Goal: Download file/media

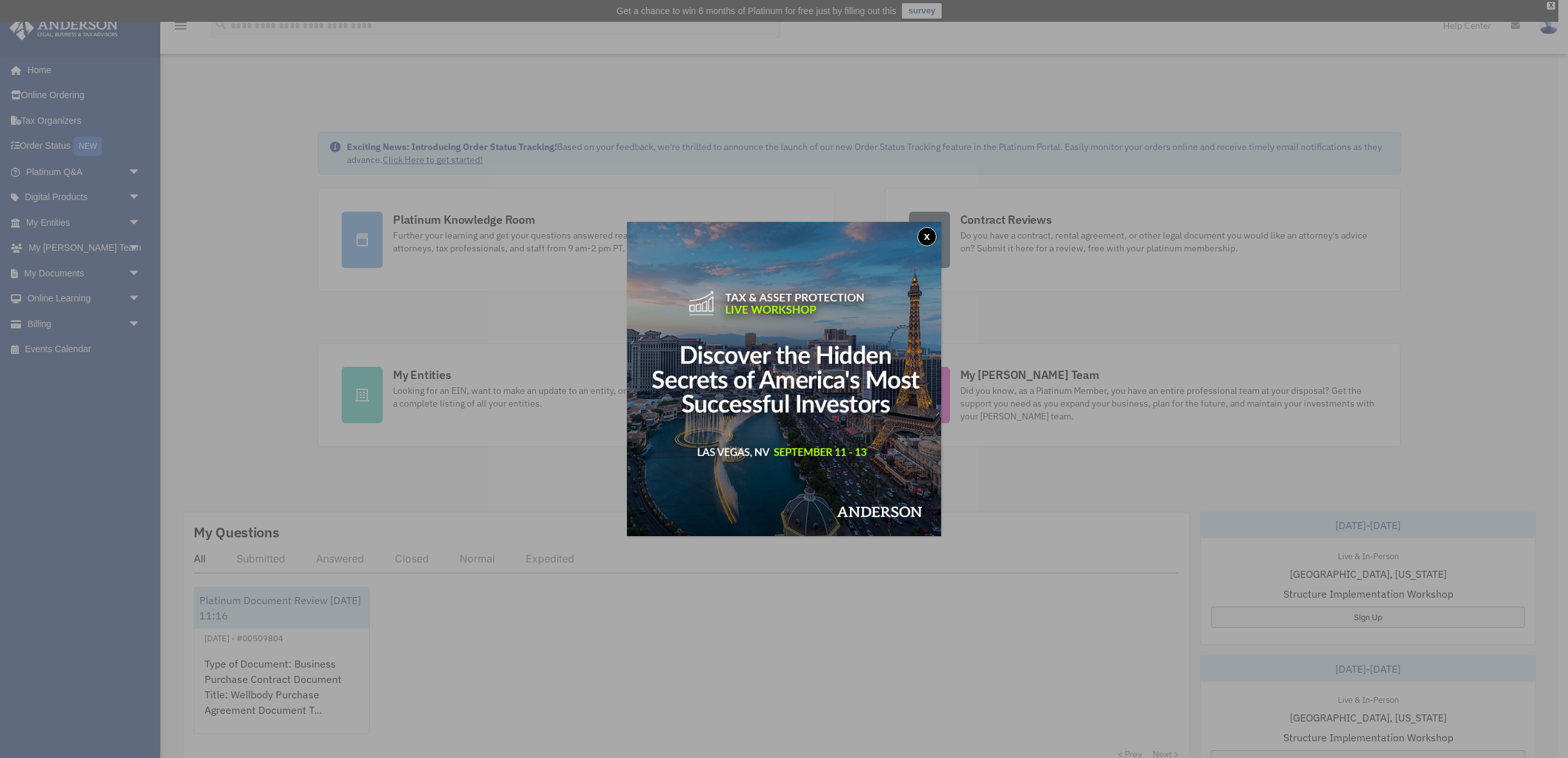
click at [926, 236] on button "x" at bounding box center [926, 237] width 19 height 19
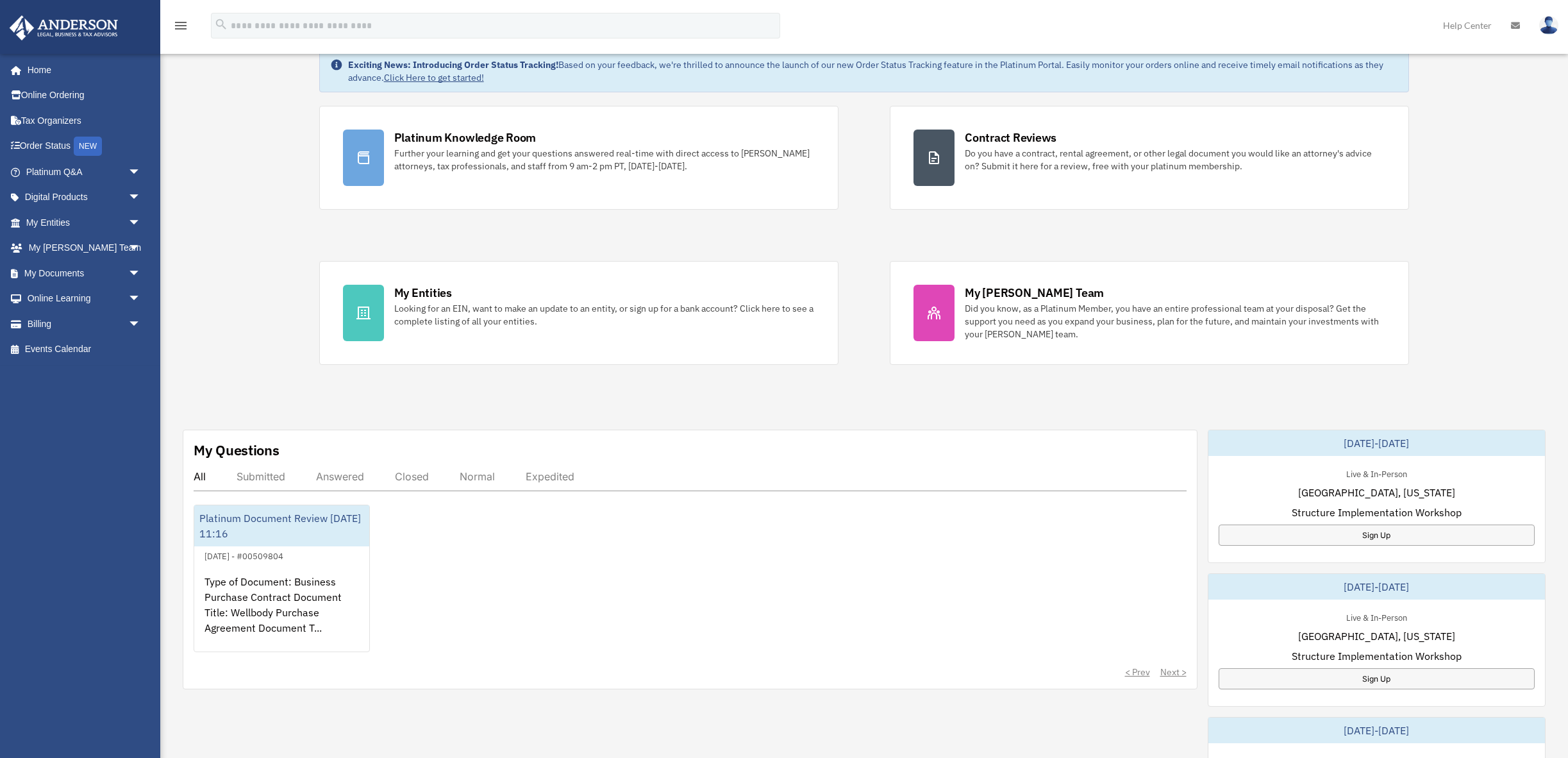
scroll to position [87, 0]
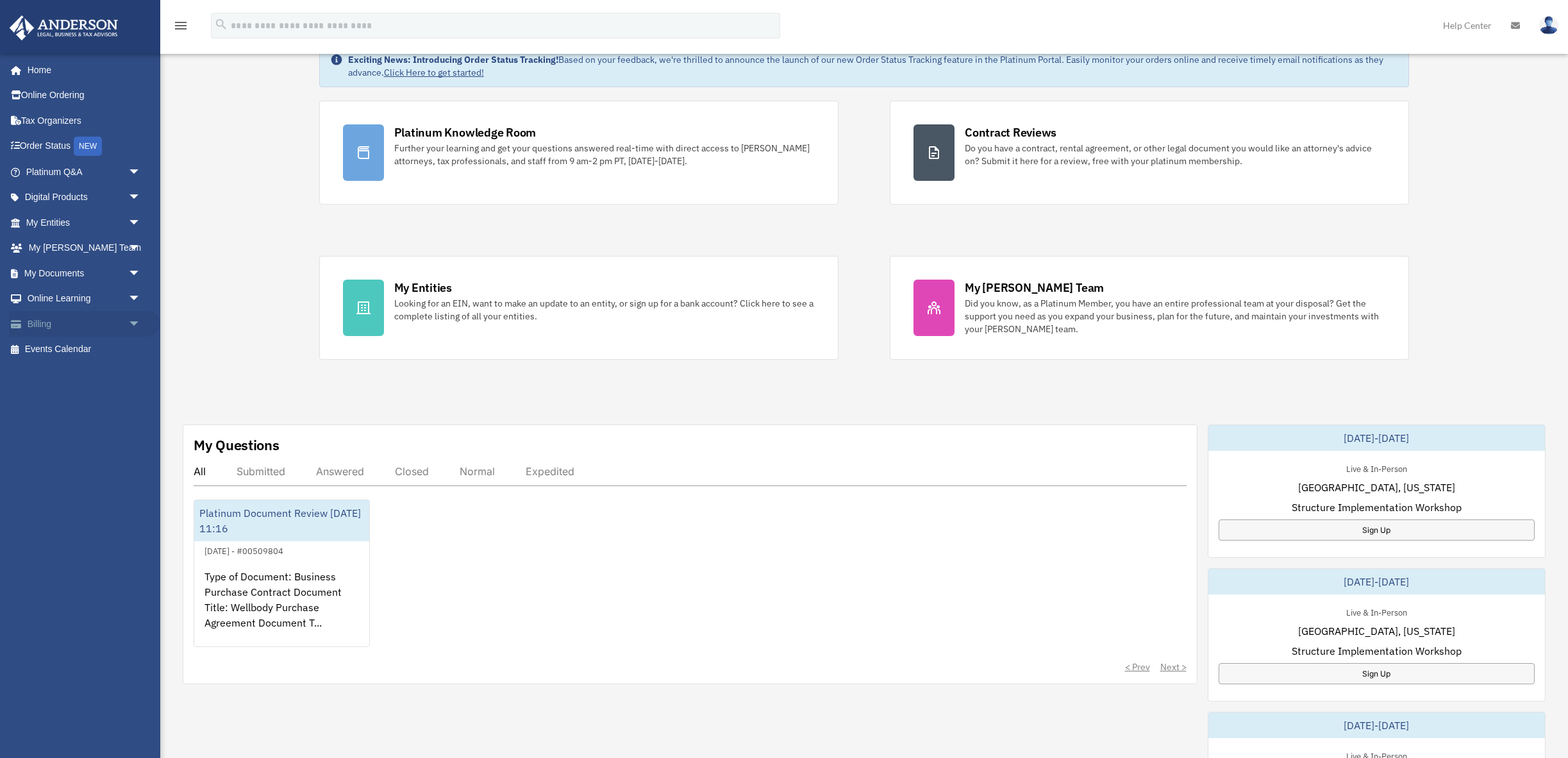
click at [78, 337] on link "Billing arrow_drop_down" at bounding box center [85, 324] width 151 height 26
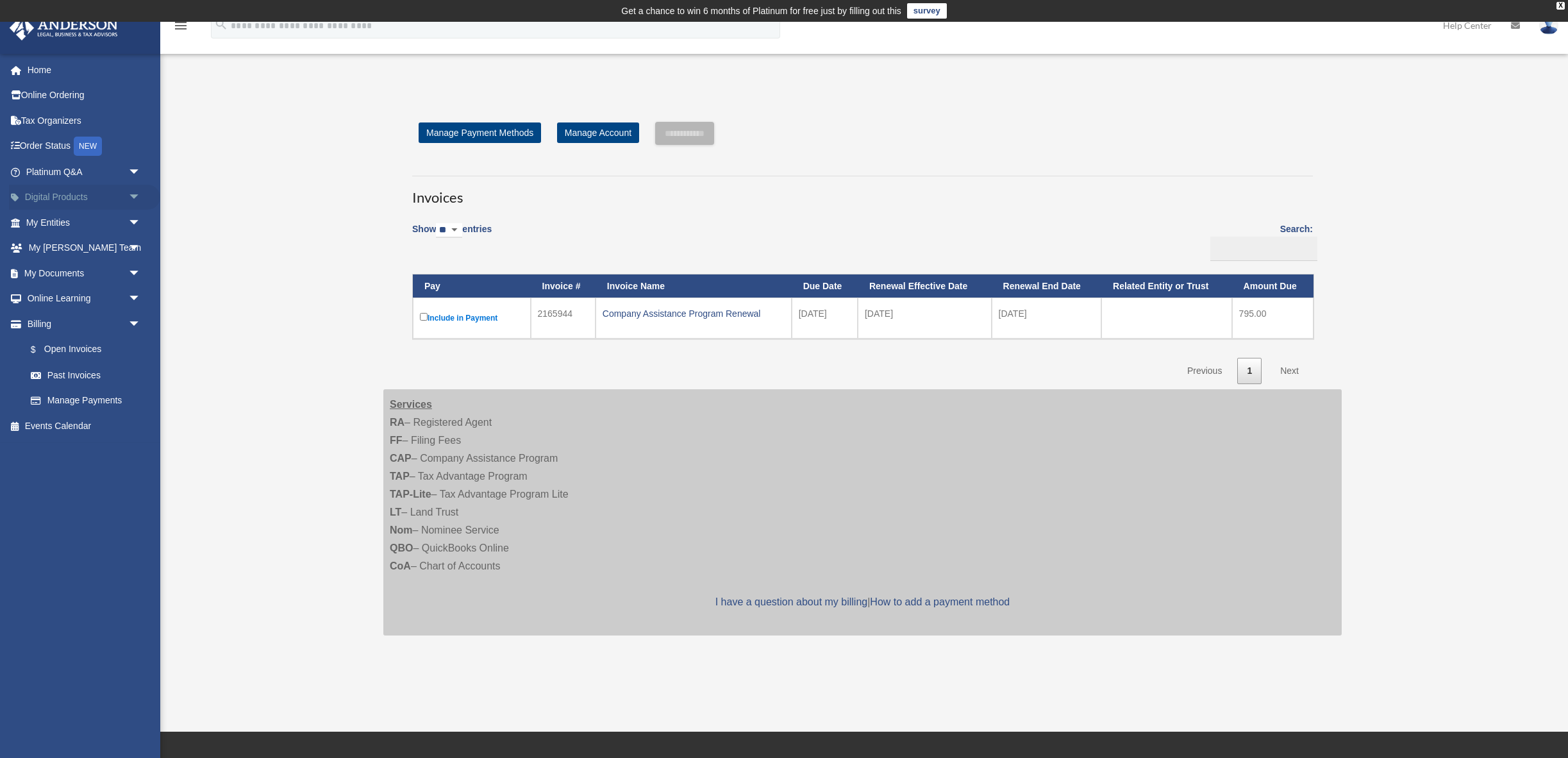
click at [96, 211] on link "Digital Products arrow_drop_down" at bounding box center [85, 197] width 151 height 26
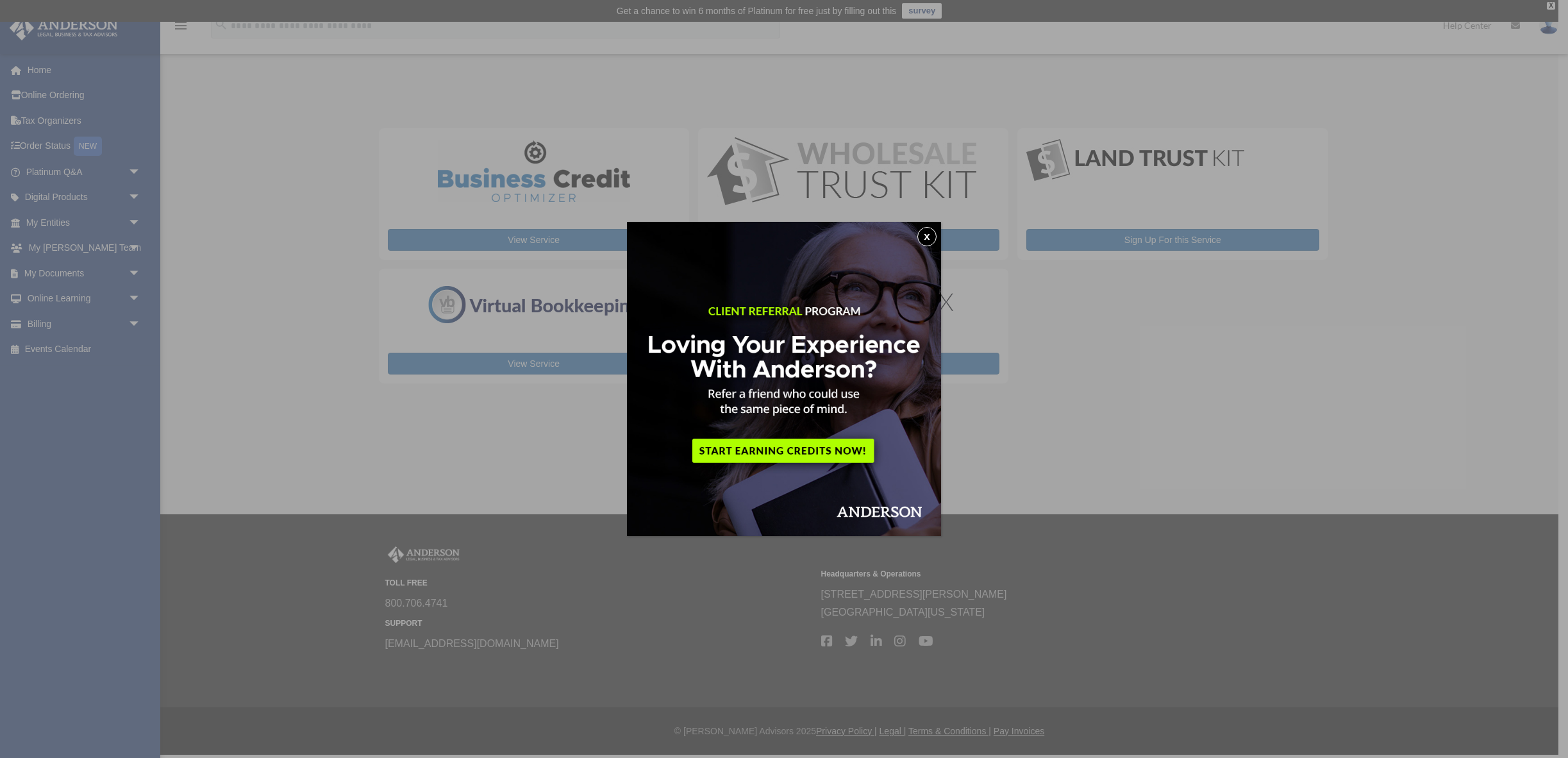
click at [926, 235] on button "x" at bounding box center [926, 237] width 19 height 19
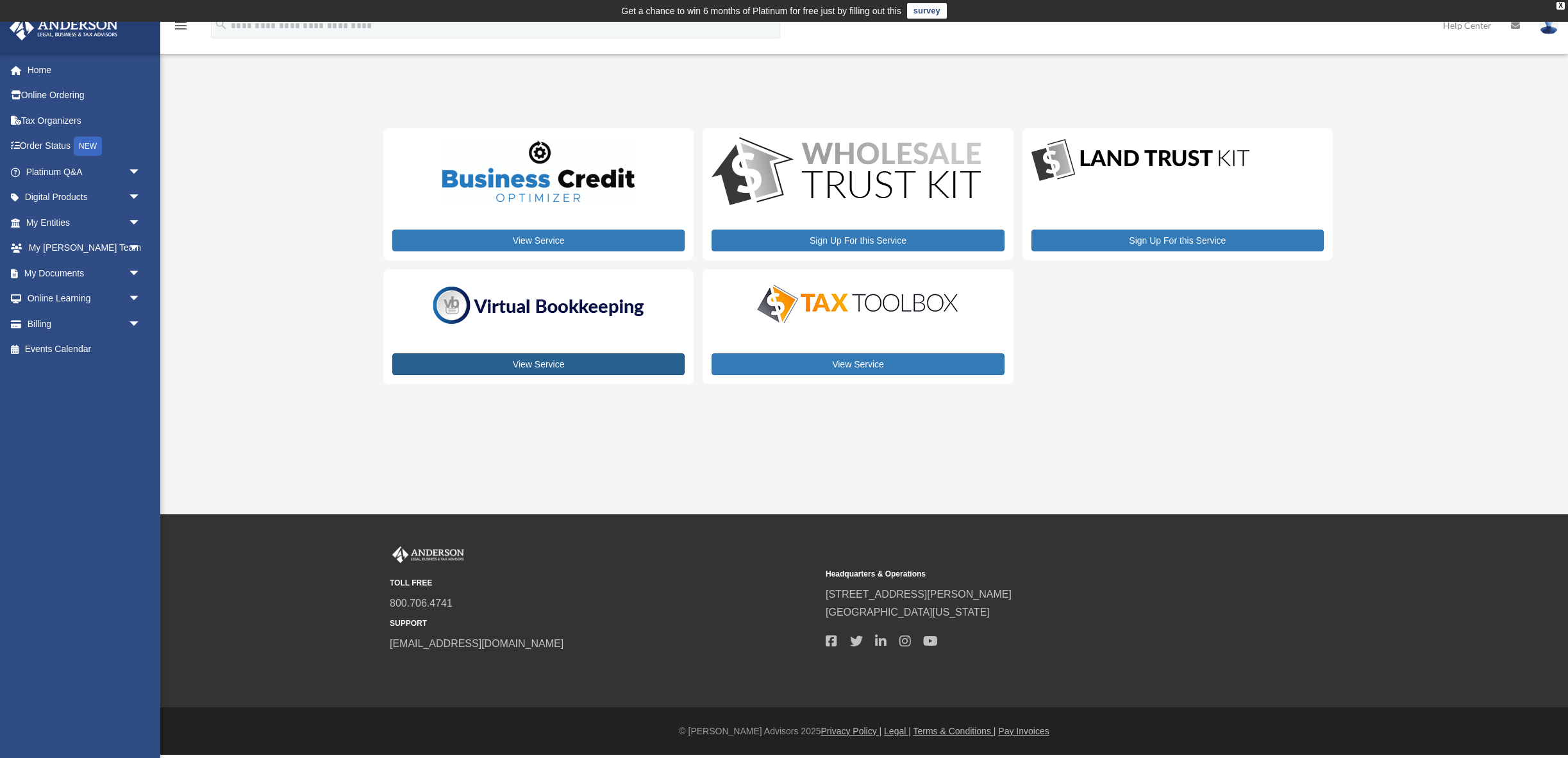
click at [583, 375] on link "View Service" at bounding box center [539, 364] width 292 height 22
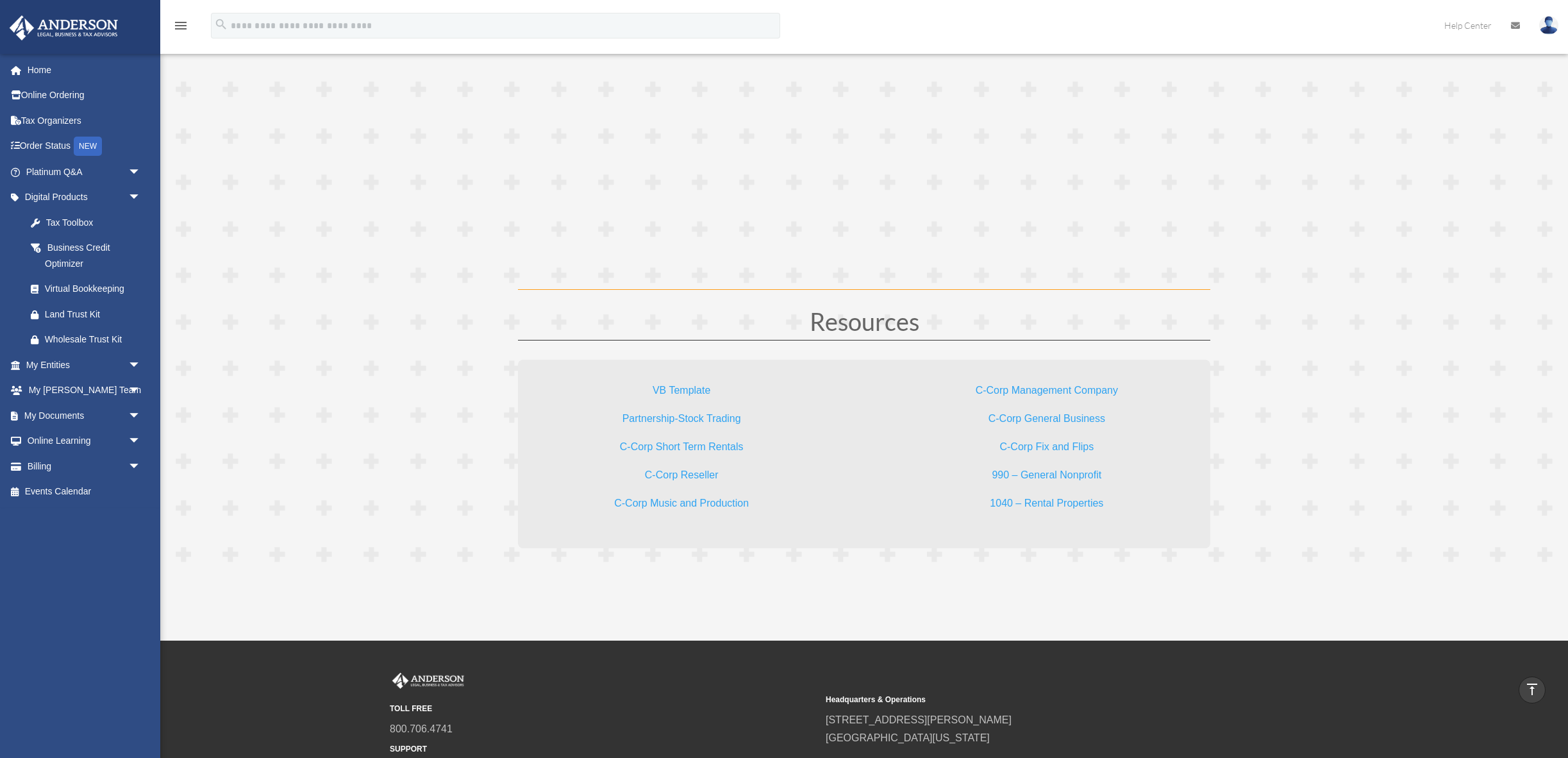
scroll to position [3663, 0]
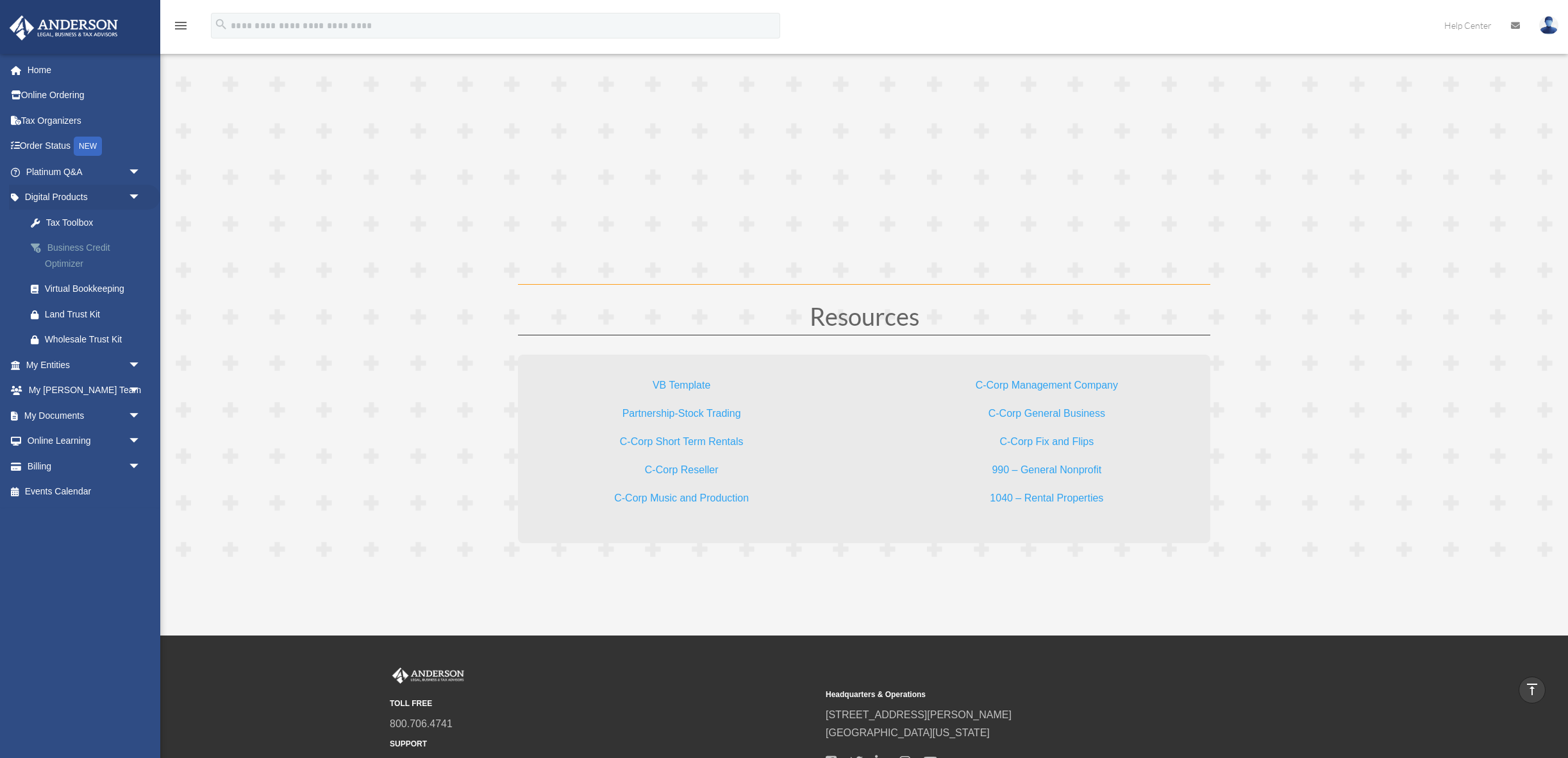
click at [87, 271] on div "Business Credit Optimizer" at bounding box center [95, 255] width 100 height 31
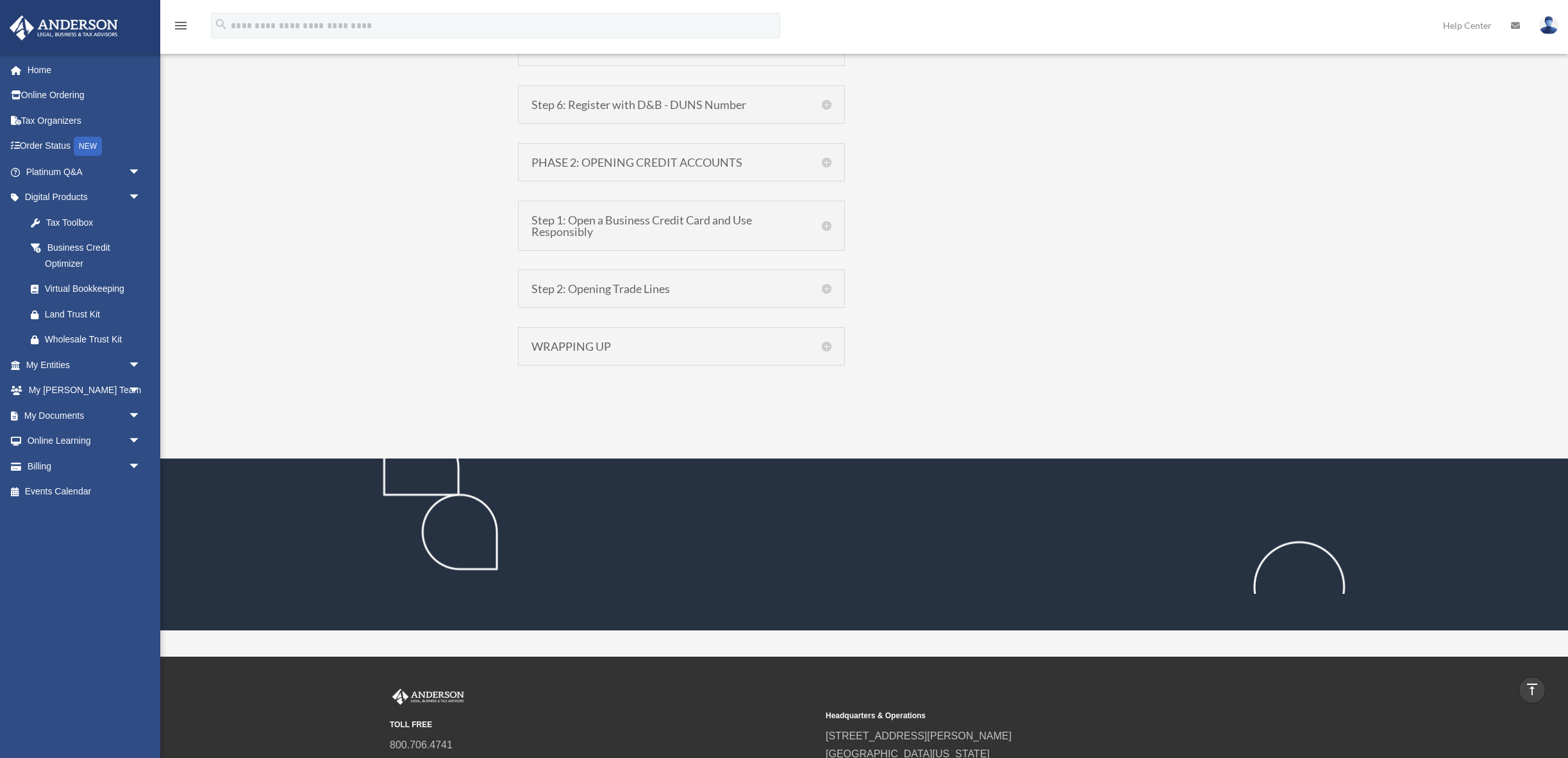
scroll to position [1435, 0]
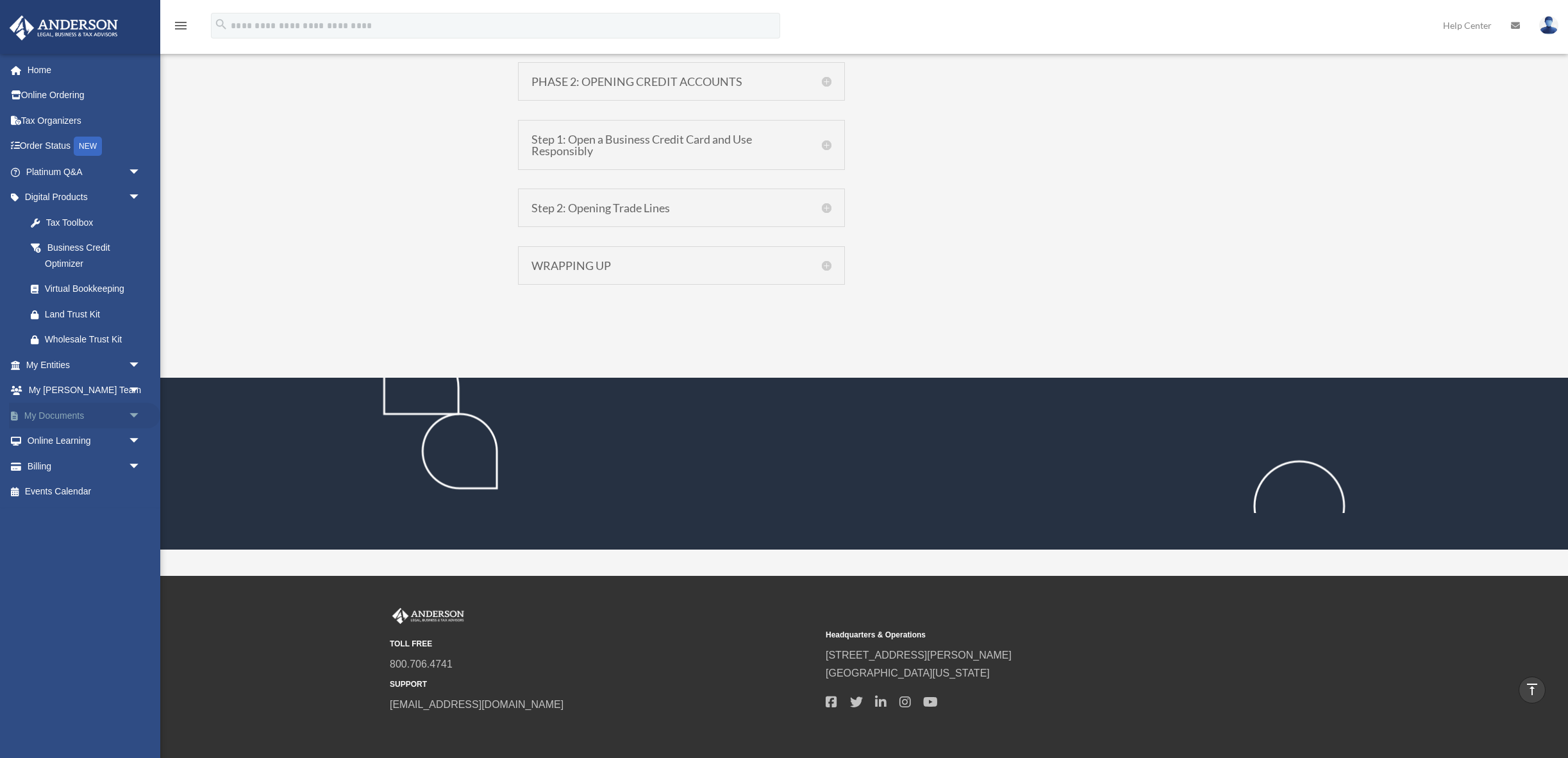
click at [69, 428] on link "My Documents arrow_drop_down" at bounding box center [85, 415] width 151 height 26
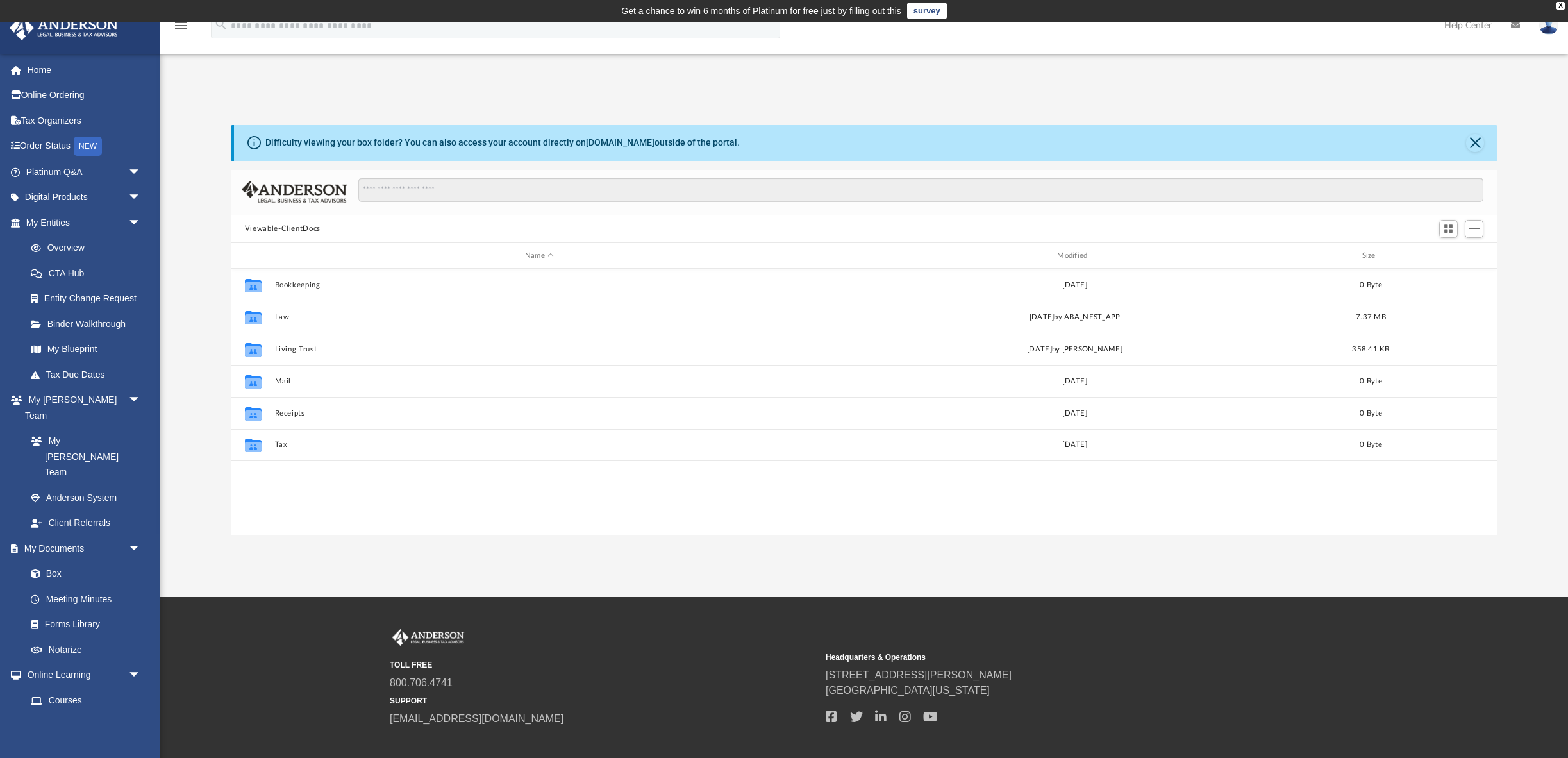
scroll to position [1, 1]
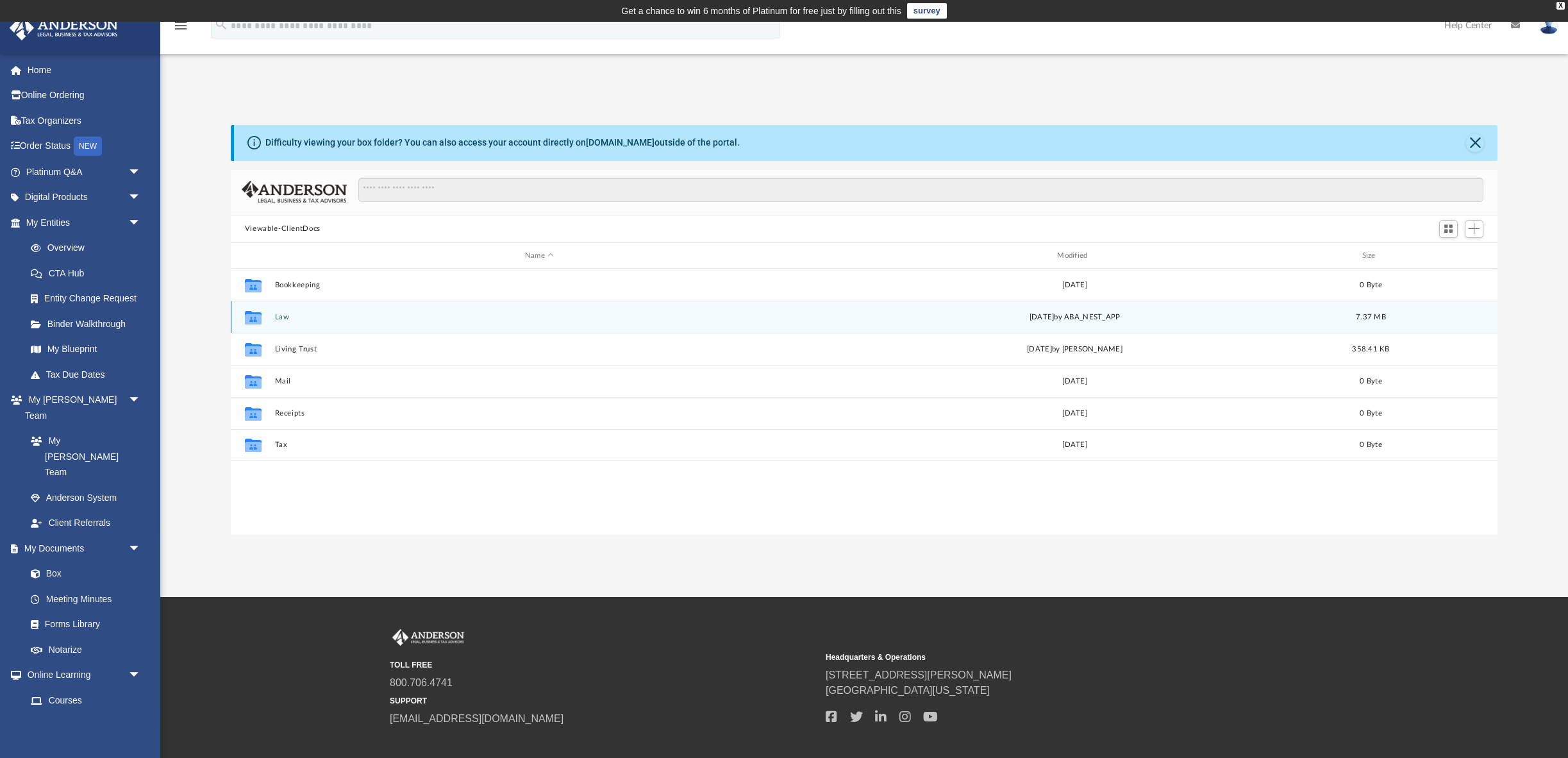
click at [277, 333] on div "Collaborated Folder Law Tue Aug 12 2025 by ABA_NEST_APP 7.37 MB" at bounding box center [863, 317] width 1266 height 32
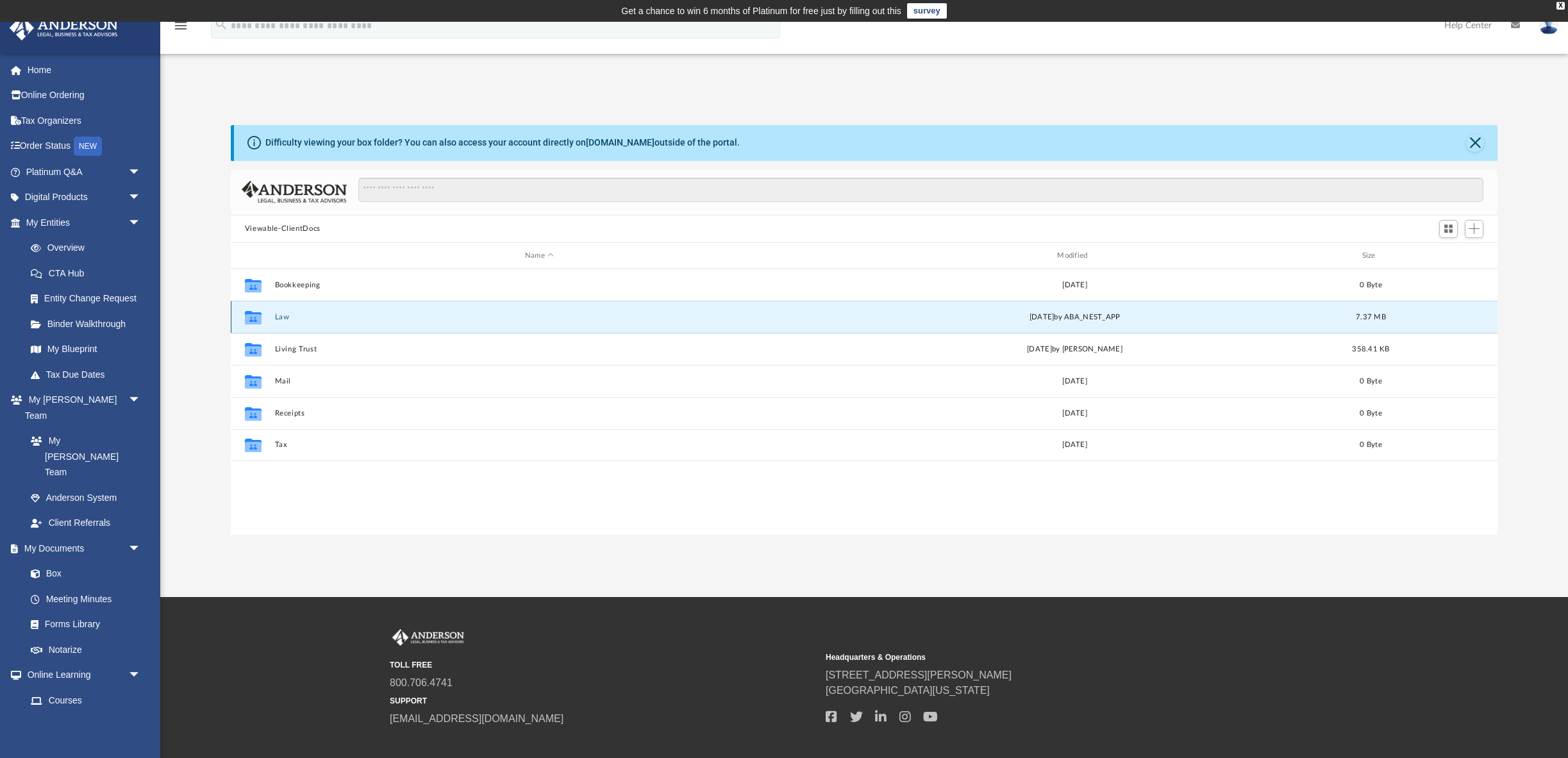
click at [251, 324] on icon "grid" at bounding box center [253, 319] width 17 height 10
click at [252, 324] on icon "grid" at bounding box center [253, 318] width 17 height 13
click at [518, 321] on button "Law" at bounding box center [539, 317] width 529 height 9
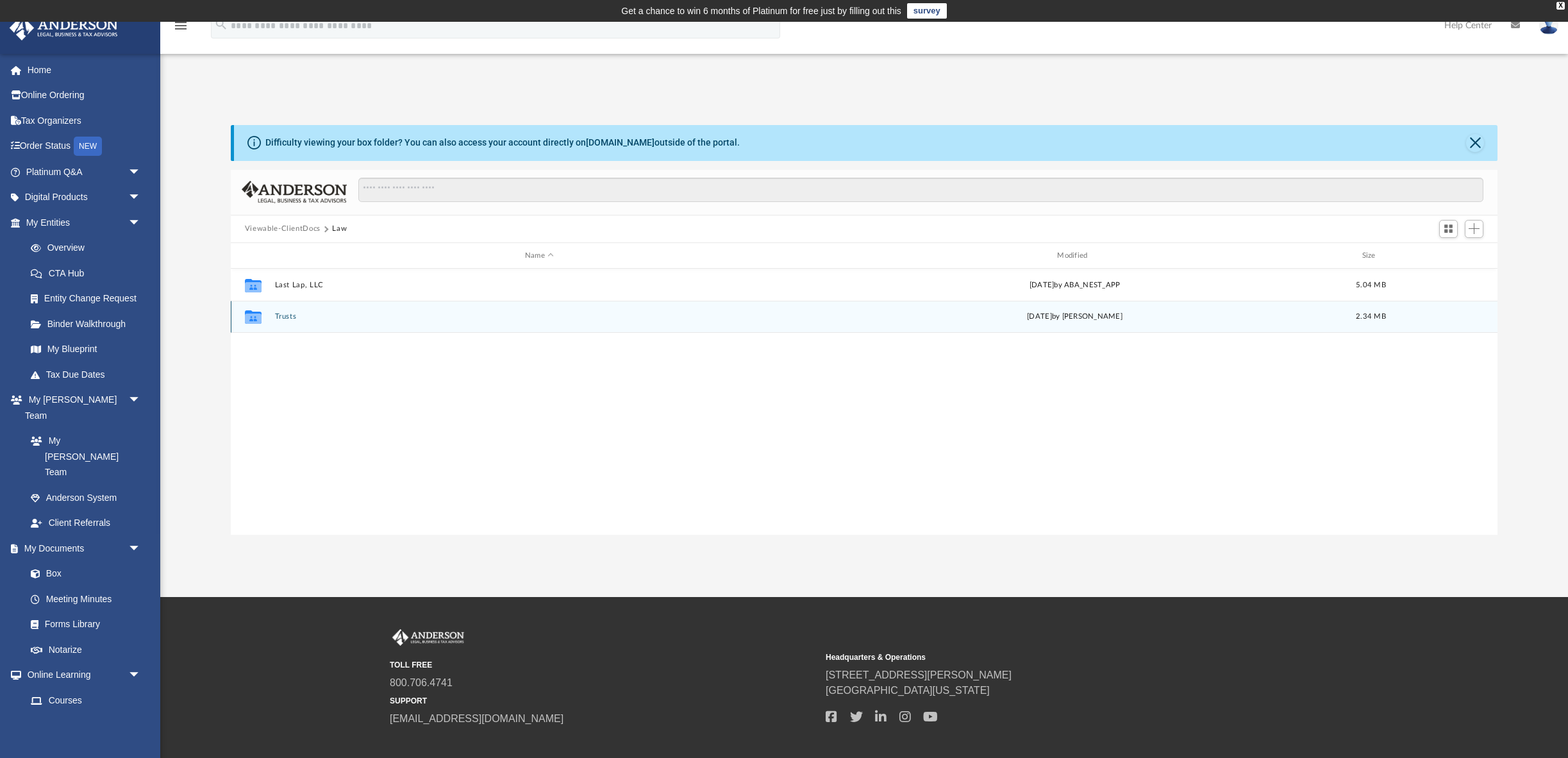
click at [523, 321] on button "Trusts" at bounding box center [539, 317] width 529 height 9
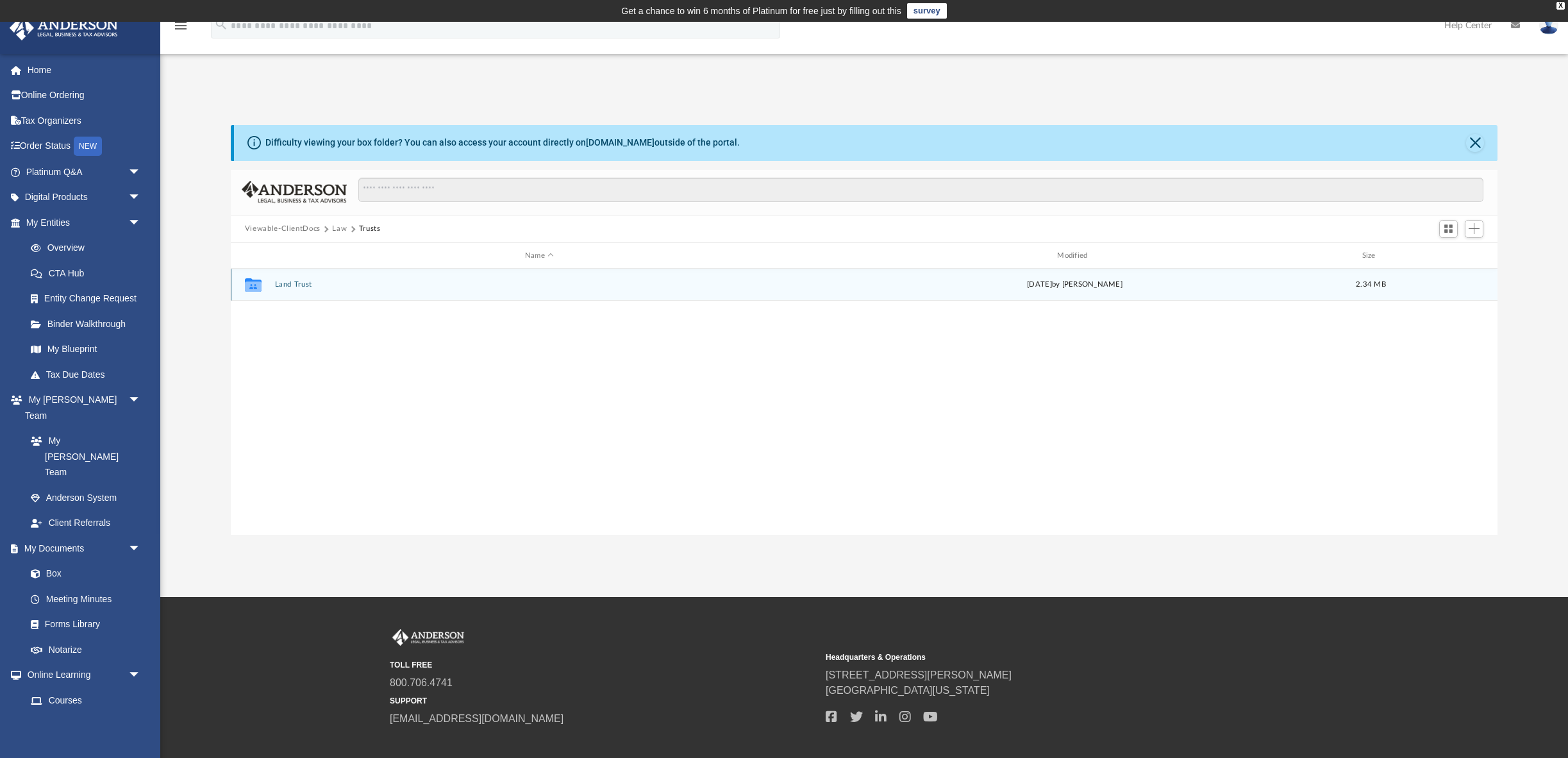
click at [496, 289] on button "Land Trust" at bounding box center [539, 285] width 529 height 9
click at [559, 301] on div "Collaborated Folder Land Trust - 10011 Gladwick Court Trust Sun Jan 7 2024 by L…" at bounding box center [863, 284] width 1266 height 32
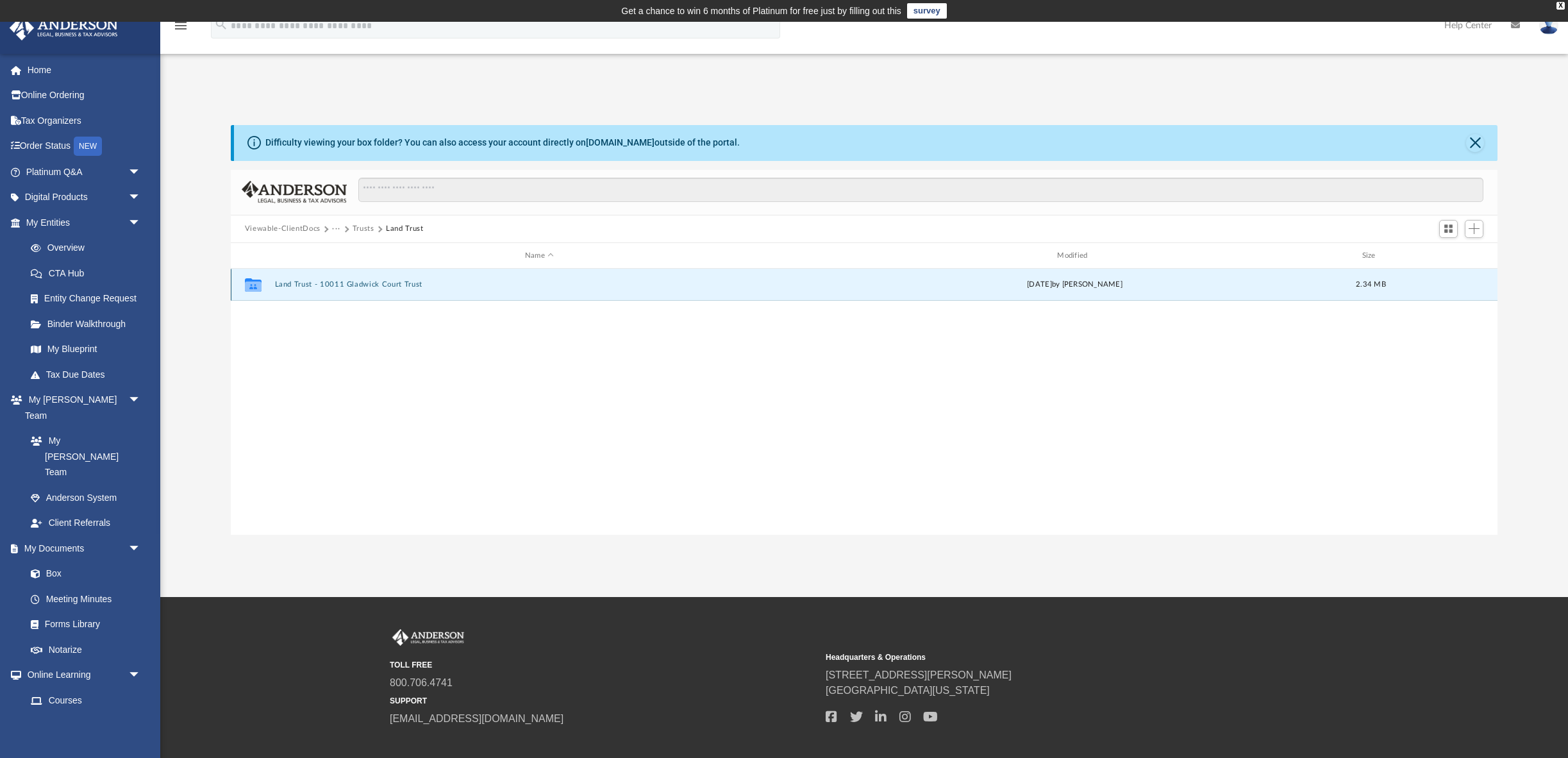
click at [553, 289] on button "Land Trust - 10011 Gladwick Court Trust" at bounding box center [539, 285] width 529 height 9
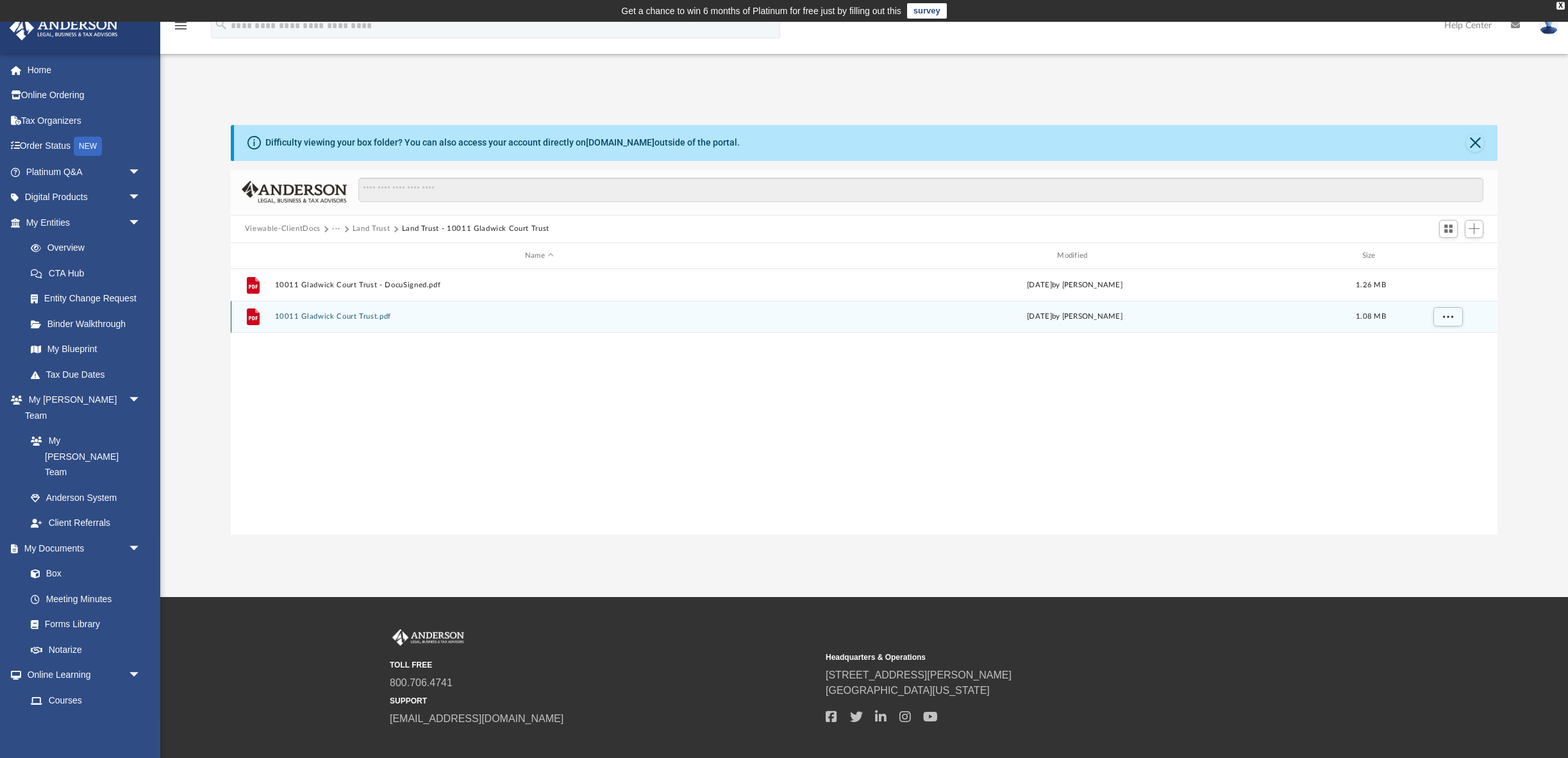
click at [532, 321] on button "10011 Gladwick Court Trust.pdf" at bounding box center [539, 317] width 529 height 9
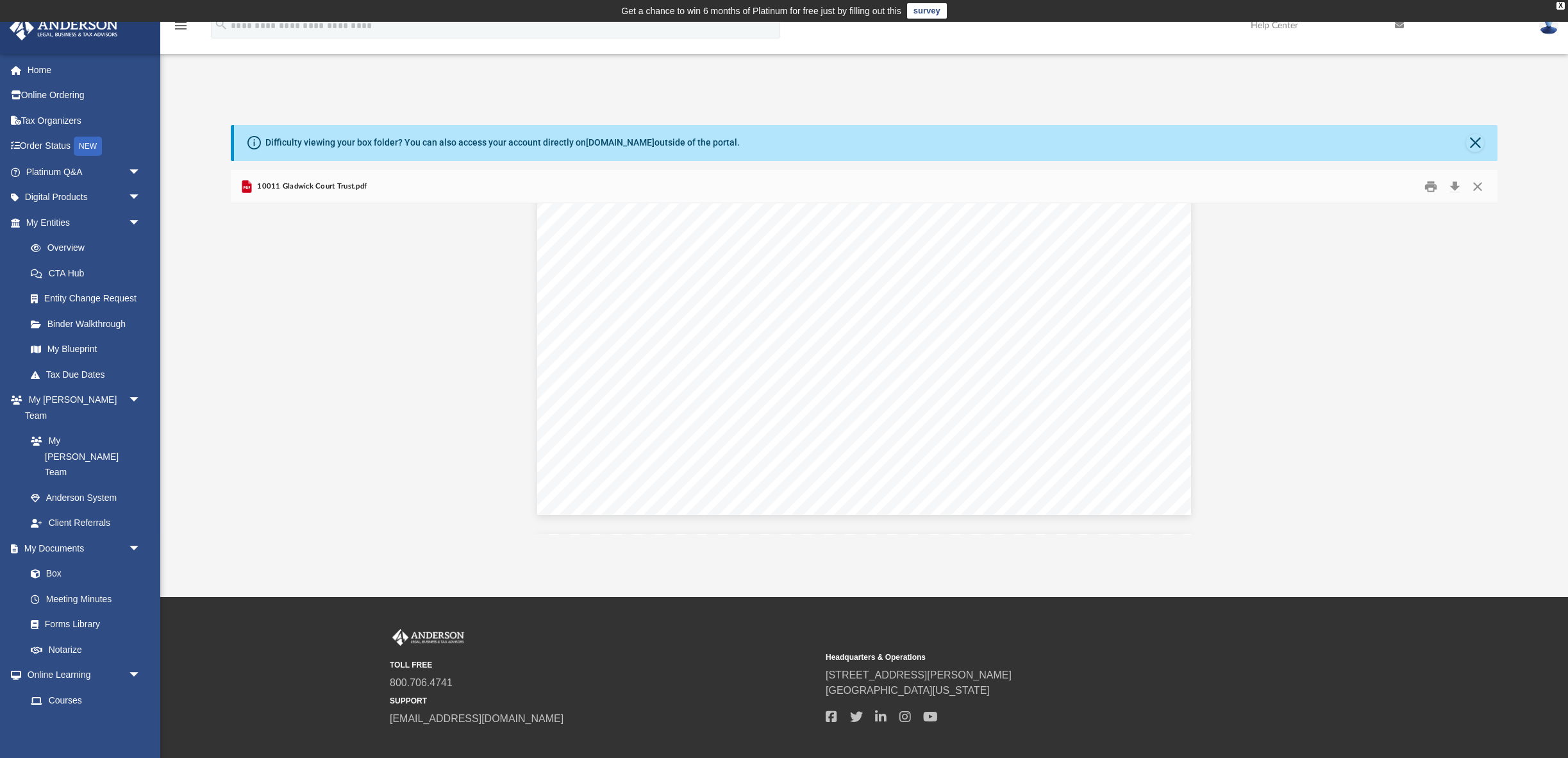
scroll to position [7466, 0]
